Goal: Task Accomplishment & Management: Manage account settings

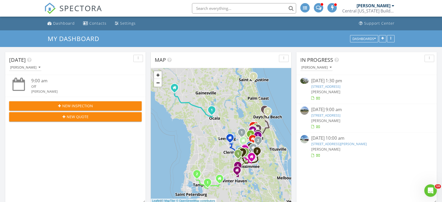
click at [330, 87] on link "7051 Oxbow Rd, Minneola, FL 34715" at bounding box center [325, 86] width 29 height 5
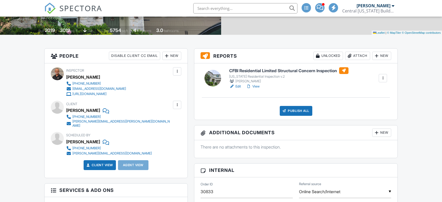
click at [299, 112] on div "Publish All" at bounding box center [295, 111] width 33 height 10
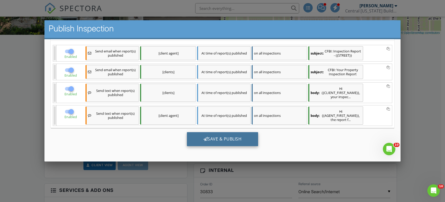
click at [225, 138] on div "Save & Publish" at bounding box center [223, 139] width 72 height 14
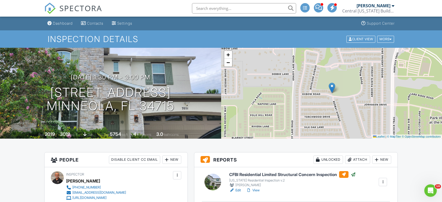
click at [60, 25] on div "Dashboard" at bounding box center [63, 23] width 20 height 4
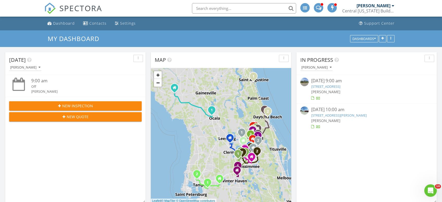
click at [333, 85] on link "375 Summer Cypress Cv, Longwood, FL 32750" at bounding box center [325, 86] width 29 height 5
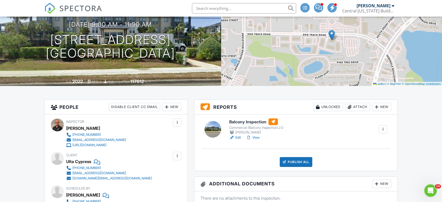
scroll to position [52, 0]
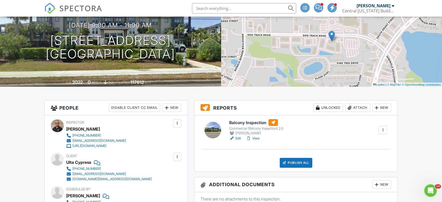
click at [248, 124] on h6 "Balcony Inspection" at bounding box center [256, 122] width 54 height 7
